Goal: Task Accomplishment & Management: Use online tool/utility

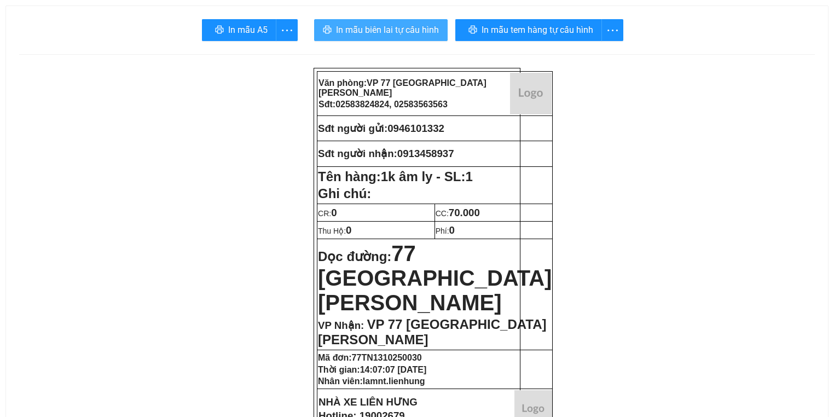
click at [341, 26] on span "In mẫu biên lai tự cấu hình" at bounding box center [387, 30] width 103 height 14
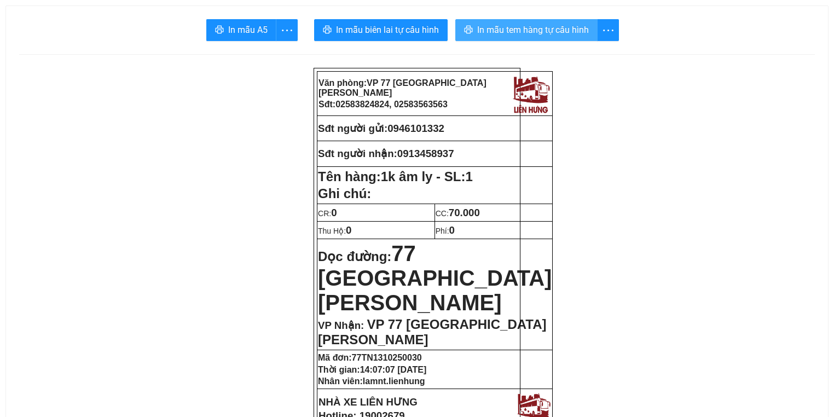
click at [580, 32] on span "In mẫu tem hàng tự cấu hình" at bounding box center [533, 30] width 112 height 14
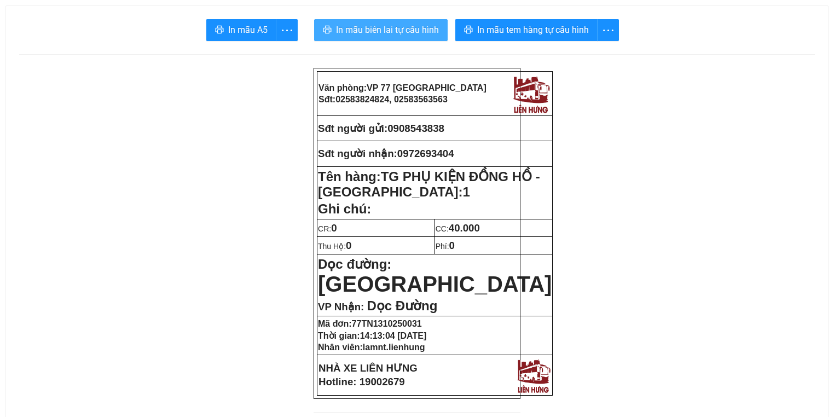
click at [367, 23] on span "In mẫu biên lai tự cấu hình" at bounding box center [387, 30] width 103 height 14
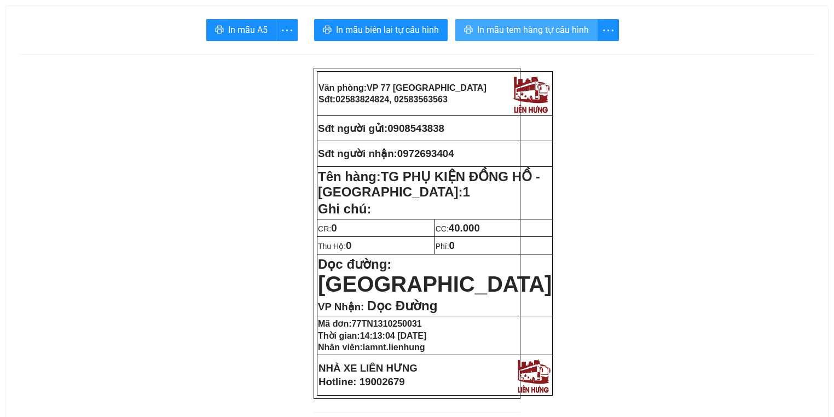
click at [573, 35] on span "In mẫu tem hàng tự cấu hình" at bounding box center [533, 30] width 112 height 14
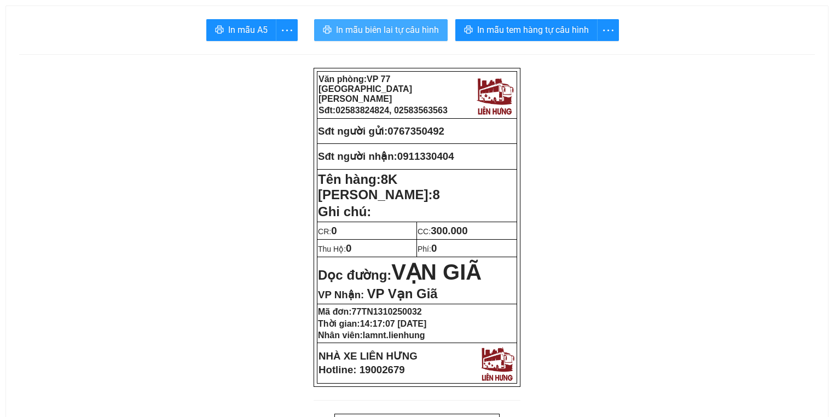
click at [391, 35] on span "In mẫu biên lai tự cấu hình" at bounding box center [387, 30] width 103 height 14
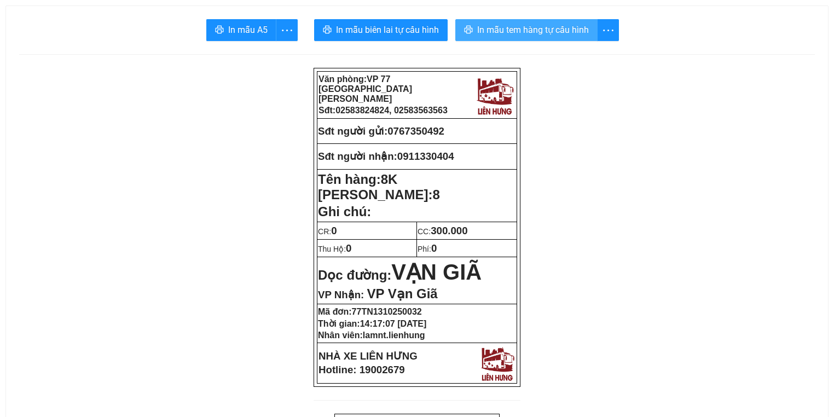
click at [522, 33] on span "In mẫu tem hàng tự cấu hình" at bounding box center [533, 30] width 112 height 14
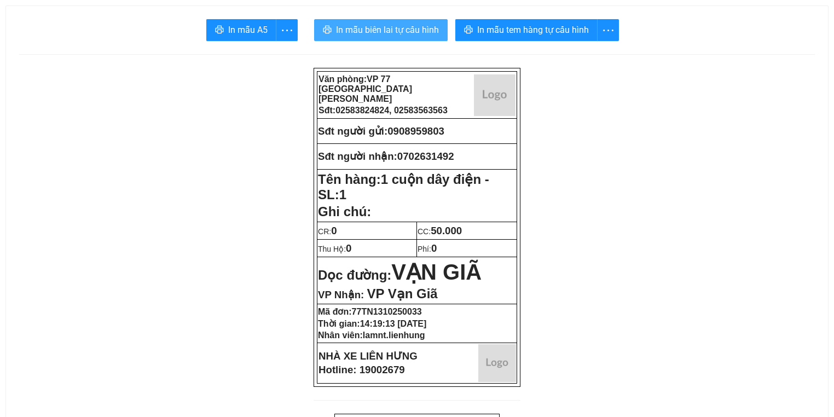
click at [339, 26] on span "In mẫu biên lai tự cấu hình" at bounding box center [387, 30] width 103 height 14
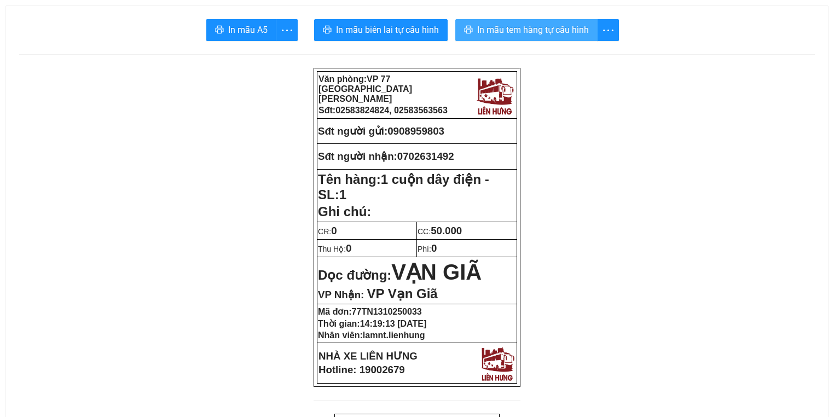
click at [576, 39] on button "In mẫu tem hàng tự cấu hình" at bounding box center [526, 30] width 142 height 22
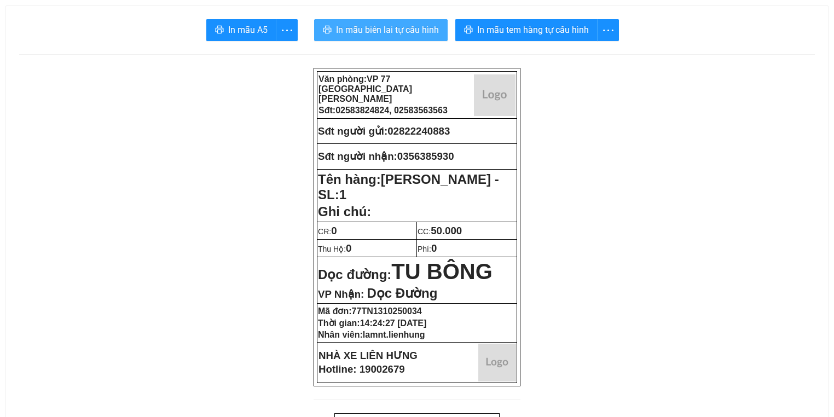
click at [366, 33] on span "In mẫu biên lai tự cấu hình" at bounding box center [387, 30] width 103 height 14
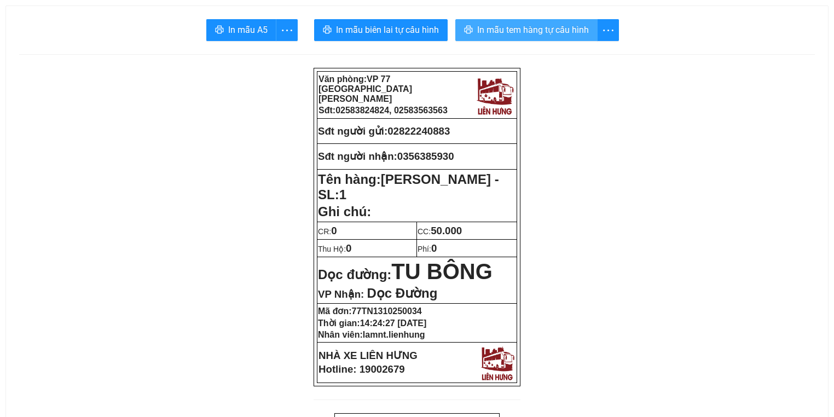
click at [514, 30] on span "In mẫu tem hàng tự cấu hình" at bounding box center [533, 30] width 112 height 14
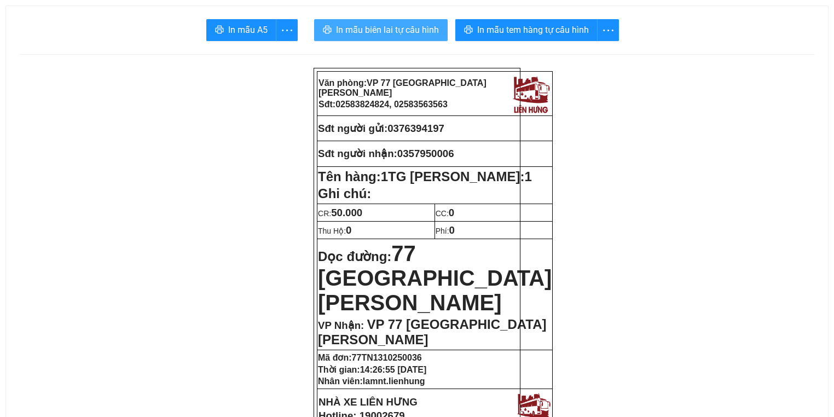
click at [407, 33] on span "In mẫu biên lai tự cấu hình" at bounding box center [387, 30] width 103 height 14
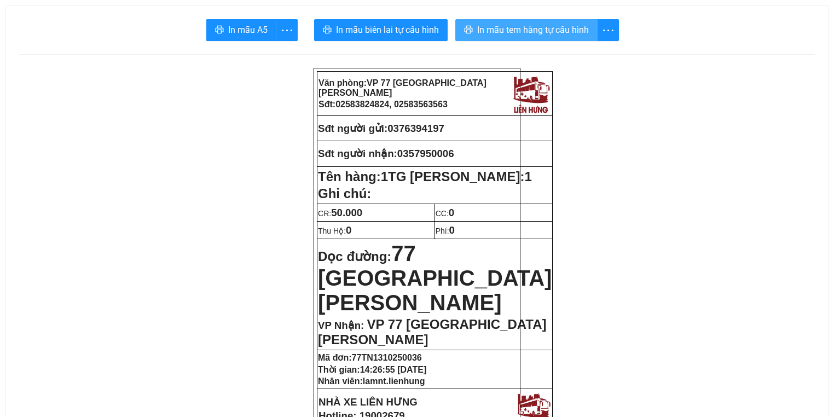
click at [473, 31] on button "In mẫu tem hàng tự cấu hình" at bounding box center [526, 30] width 142 height 22
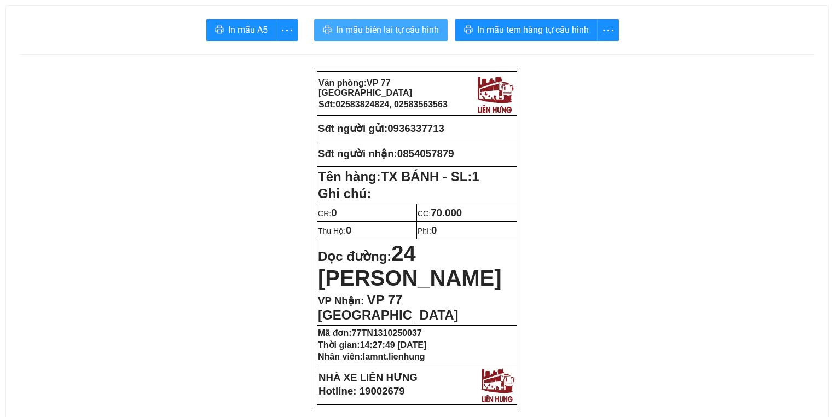
click at [351, 22] on button "In mẫu biên lai tự cấu hình" at bounding box center [381, 30] width 134 height 22
drag, startPoint x: 393, startPoint y: 128, endPoint x: 456, endPoint y: 131, distance: 63.6
click at [456, 131] on p "Sđt người gửi: 0936337713" at bounding box center [417, 129] width 198 height 12
copy span "0936337713"
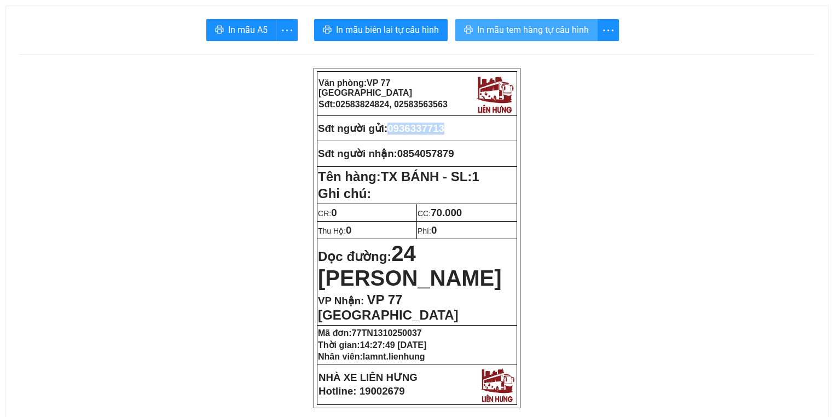
click at [558, 23] on span "In mẫu tem hàng tự cấu hình" at bounding box center [533, 30] width 112 height 14
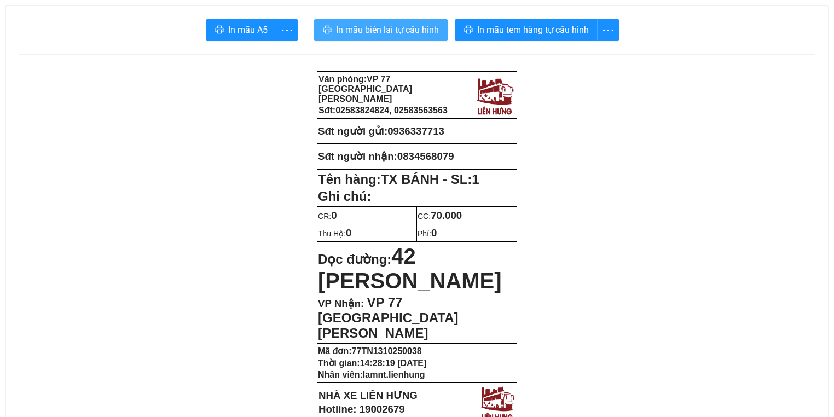
click at [380, 28] on span "In mẫu biên lai tự cấu hình" at bounding box center [387, 30] width 103 height 14
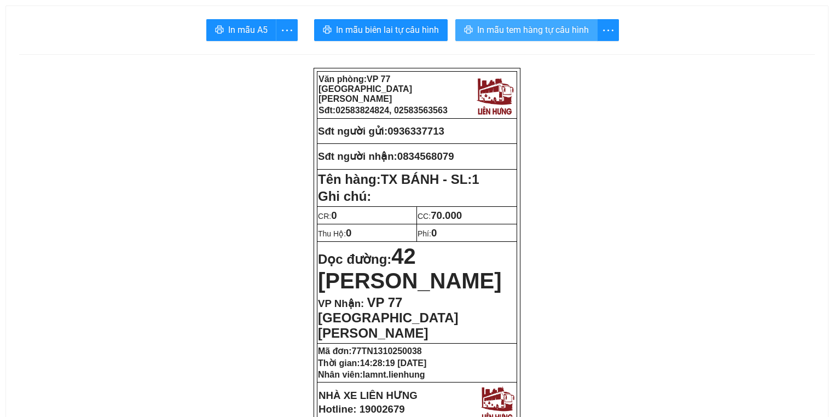
click at [506, 24] on span "In mẫu tem hàng tự cấu hình" at bounding box center [533, 30] width 112 height 14
